Goal: Find specific page/section: Find specific page/section

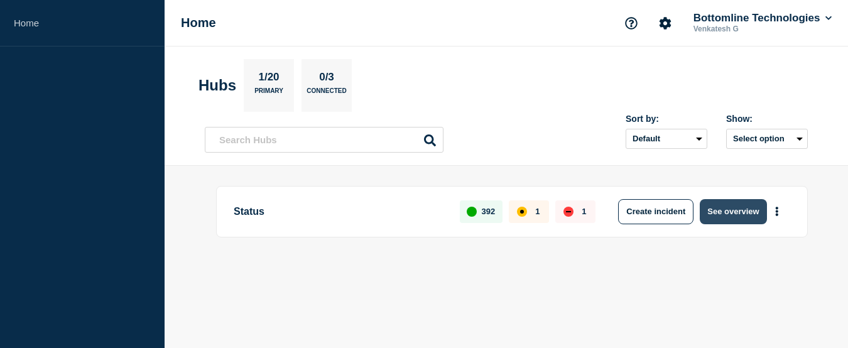
click at [712, 204] on button "See overview" at bounding box center [733, 211] width 67 height 25
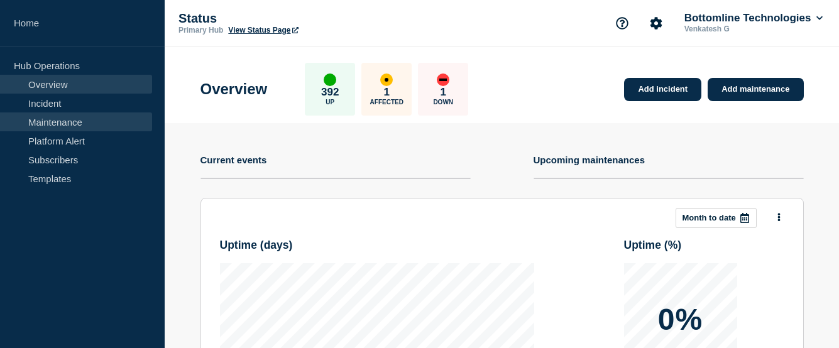
click at [70, 124] on link "Maintenance" at bounding box center [76, 121] width 152 height 19
